Goal: Check status

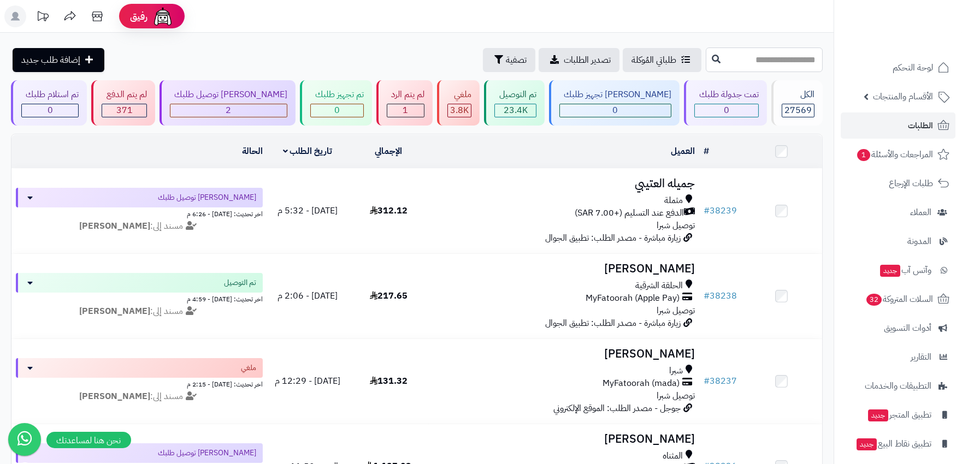
click at [763, 61] on input "text" at bounding box center [764, 60] width 117 height 25
type input "*****"
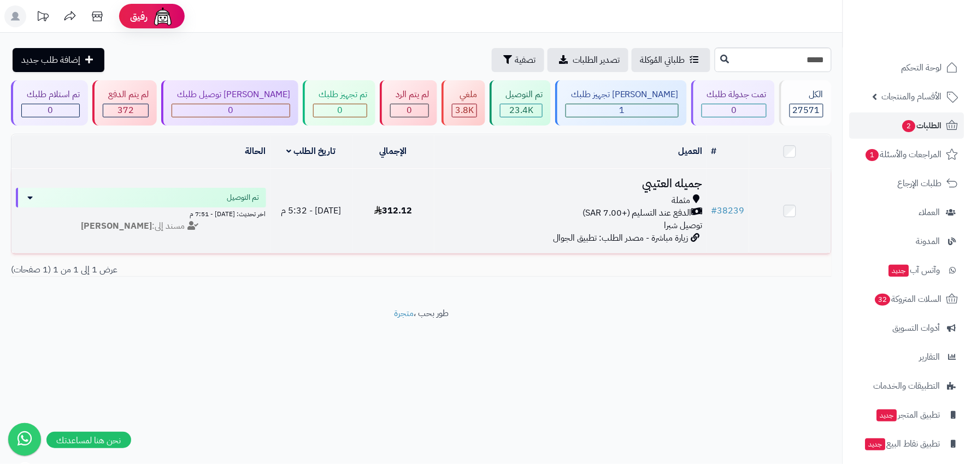
click at [549, 195] on div "مثملة" at bounding box center [571, 201] width 264 height 13
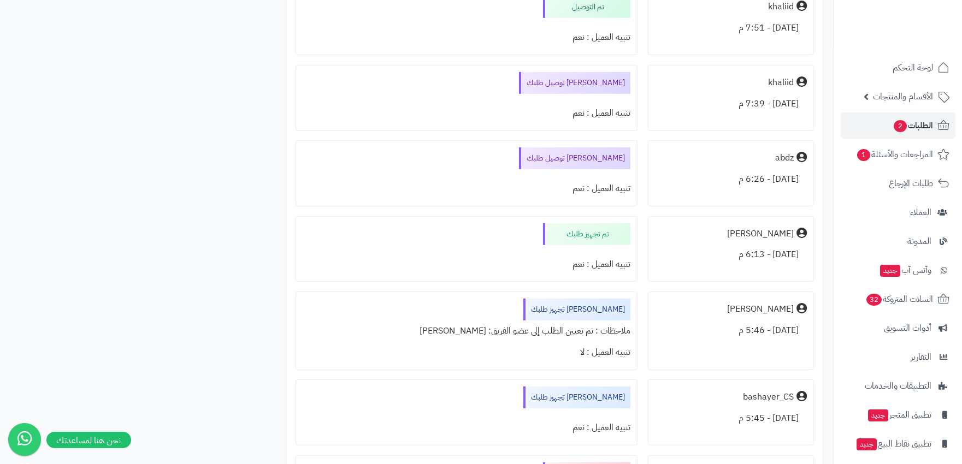
scroll to position [1517, 0]
